Goal: Transaction & Acquisition: Register for event/course

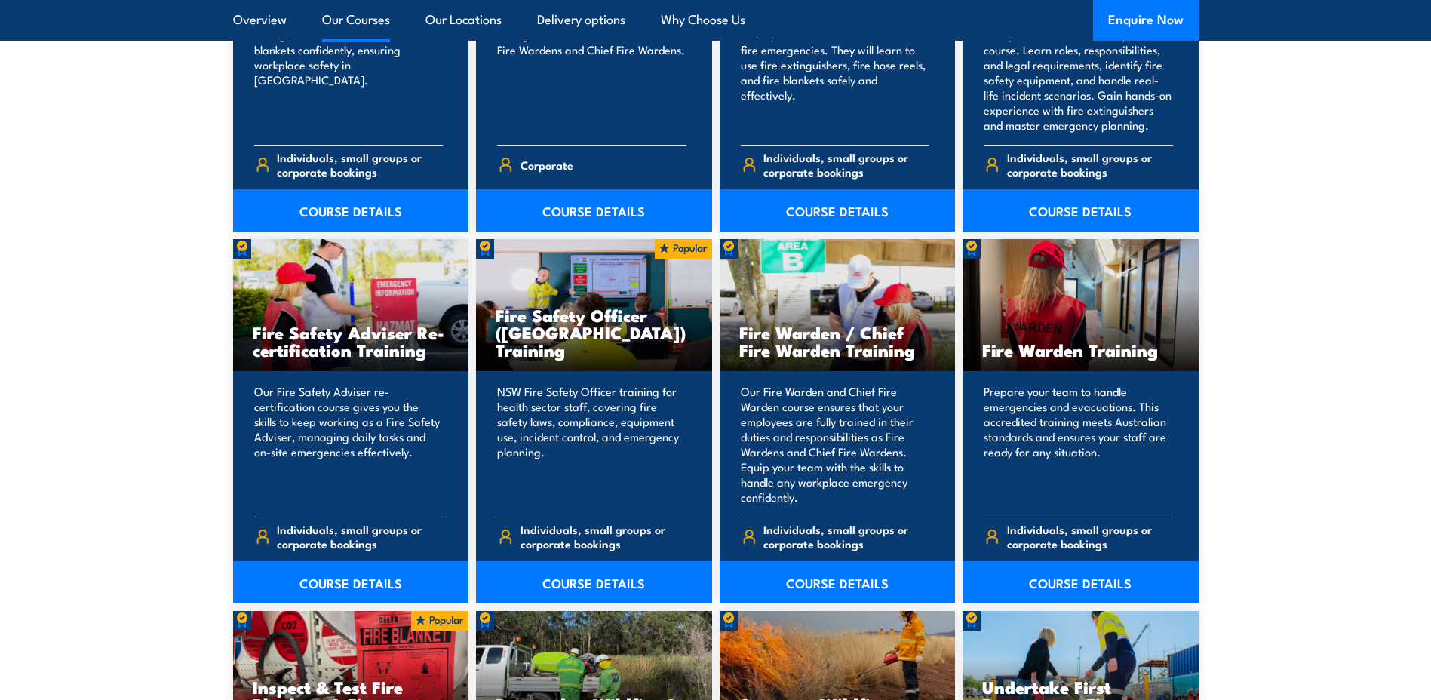
scroll to position [1885, 0]
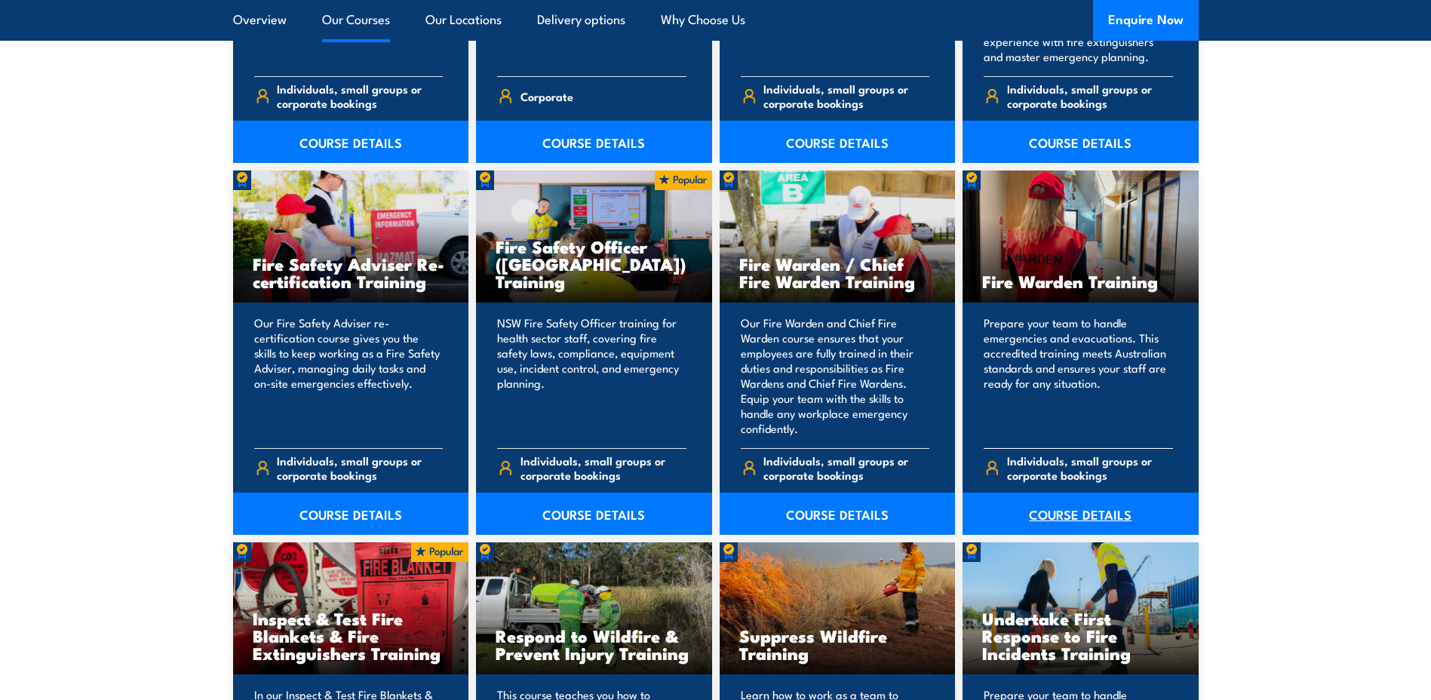
click at [1058, 505] on link "COURSE DETAILS" at bounding box center [1080, 513] width 236 height 42
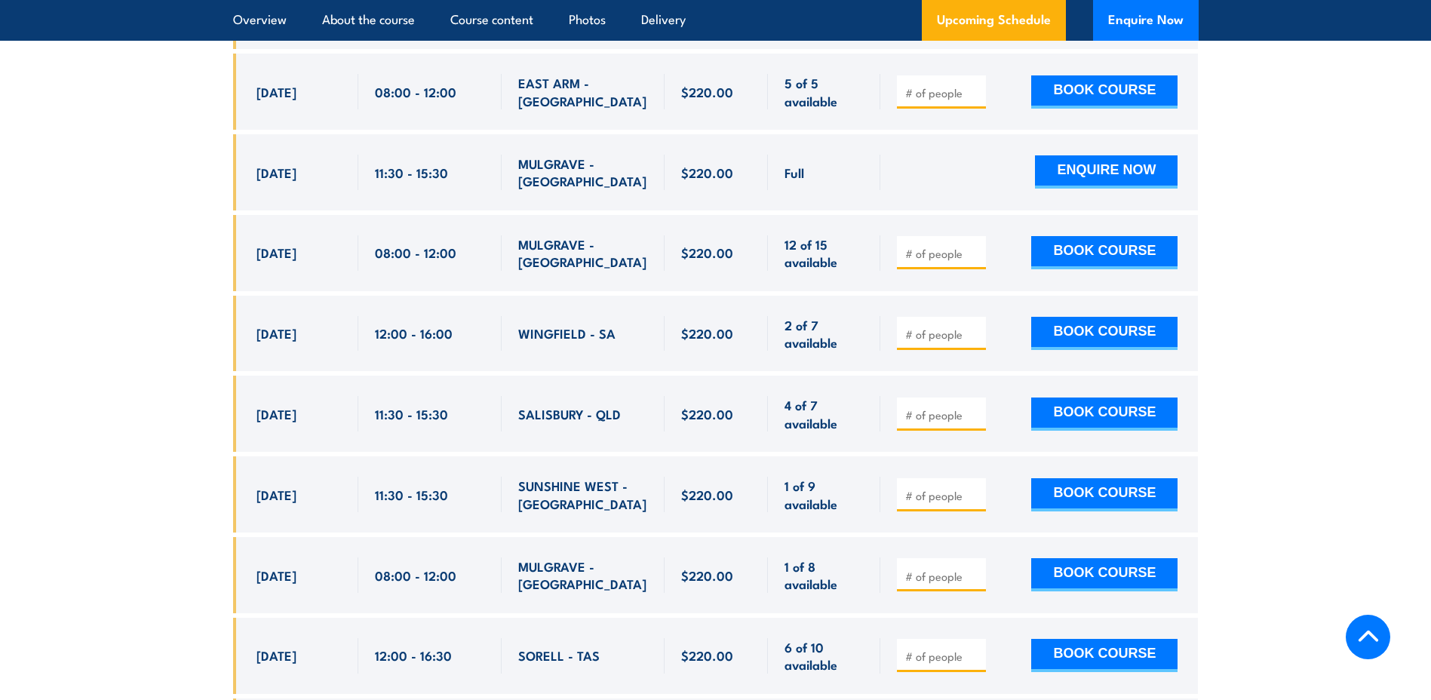
scroll to position [3771, 0]
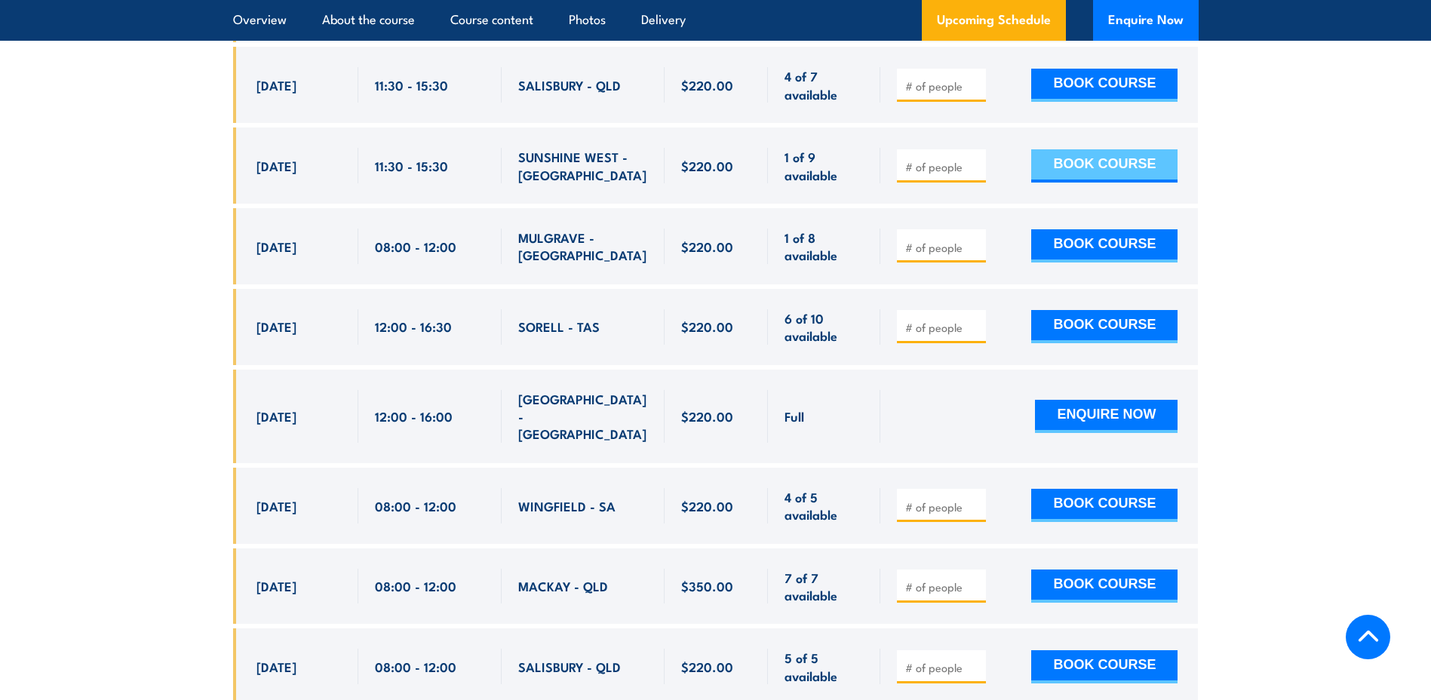
click at [1154, 149] on button "BOOK COURSE" at bounding box center [1104, 165] width 146 height 33
click at [941, 159] on input "number" at bounding box center [942, 166] width 75 height 15
type input "1"
click at [1039, 149] on button "BOOK COURSE" at bounding box center [1104, 165] width 146 height 33
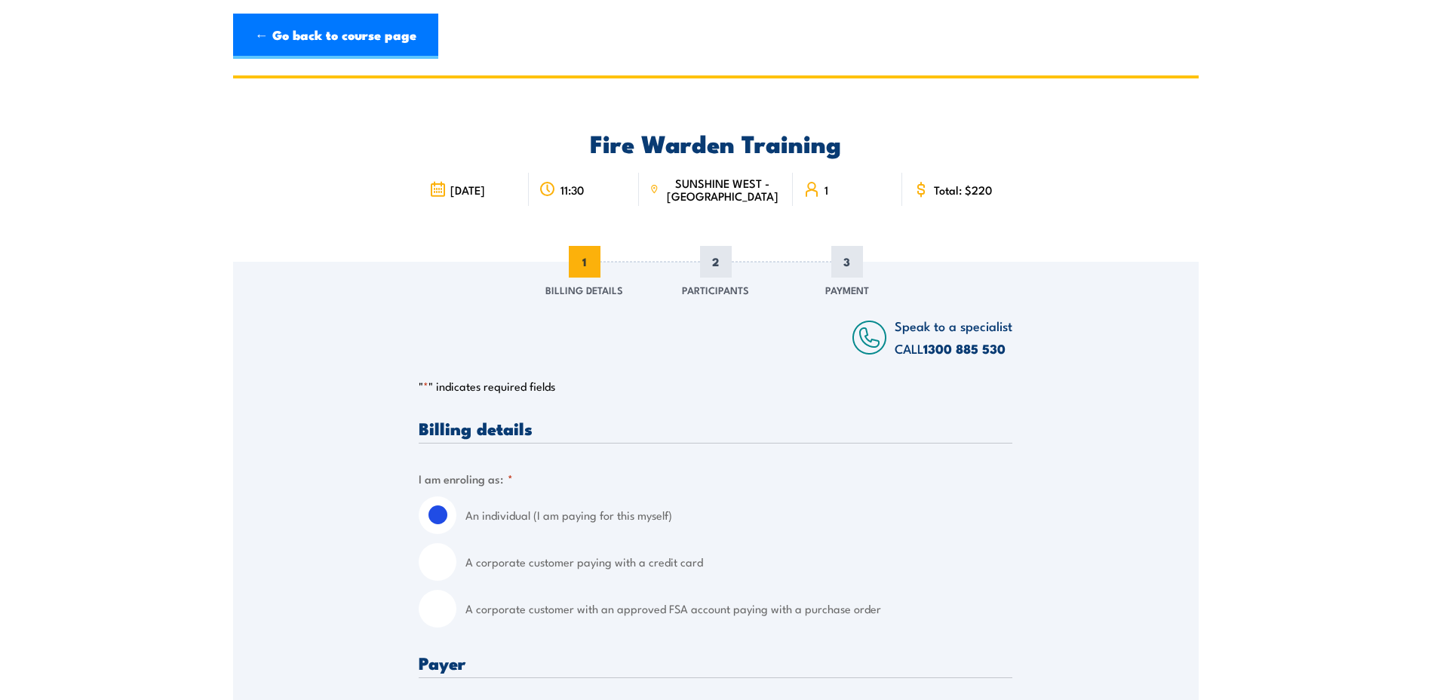
drag, startPoint x: 721, startPoint y: 196, endPoint x: 712, endPoint y: 269, distance: 73.7
click at [721, 197] on span "SUNSHINE WEST - [GEOGRAPHIC_DATA]" at bounding box center [722, 189] width 118 height 26
click at [716, 293] on span "Participants" at bounding box center [715, 289] width 67 height 15
